Goal: Task Accomplishment & Management: Use online tool/utility

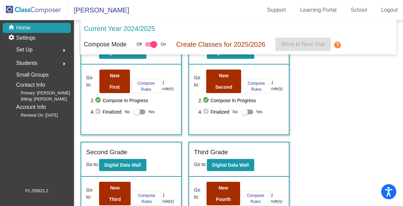
scroll to position [6, 0]
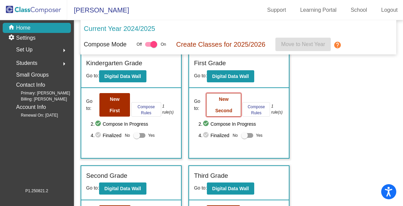
click at [216, 105] on button "New Second" at bounding box center [223, 105] width 35 height 24
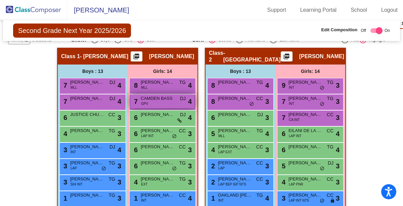
scroll to position [146, 0]
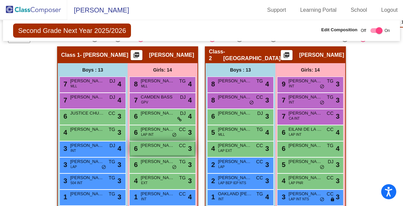
click at [162, 147] on span "[PERSON_NAME]" at bounding box center [158, 145] width 34 height 7
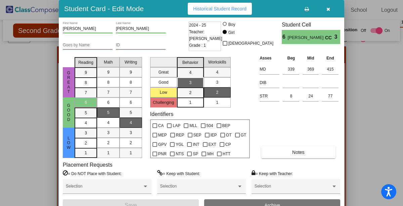
click at [330, 10] on icon "button" at bounding box center [329, 9] width 4 height 5
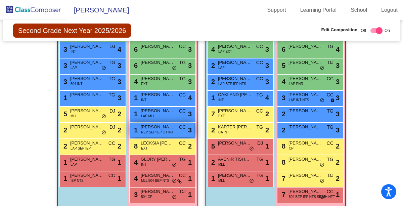
scroll to position [250, 0]
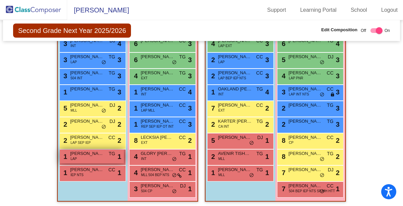
click at [92, 153] on span "[PERSON_NAME]" at bounding box center [87, 153] width 34 height 7
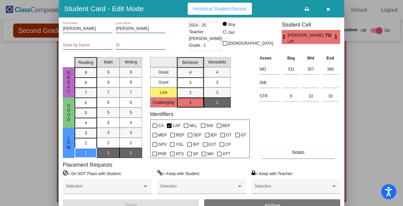
click at [35, 69] on div at bounding box center [201, 103] width 403 height 206
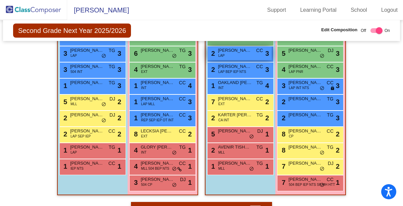
scroll to position [260, 0]
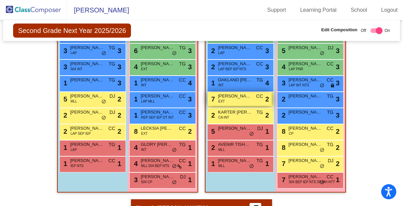
click at [243, 97] on span "[PERSON_NAME]" at bounding box center [235, 96] width 34 height 7
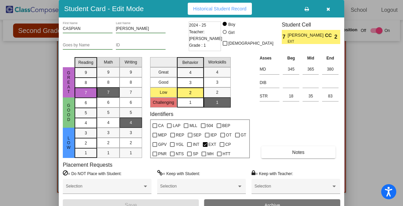
click at [328, 10] on icon "button" at bounding box center [329, 9] width 4 height 5
